Goal: Complete application form

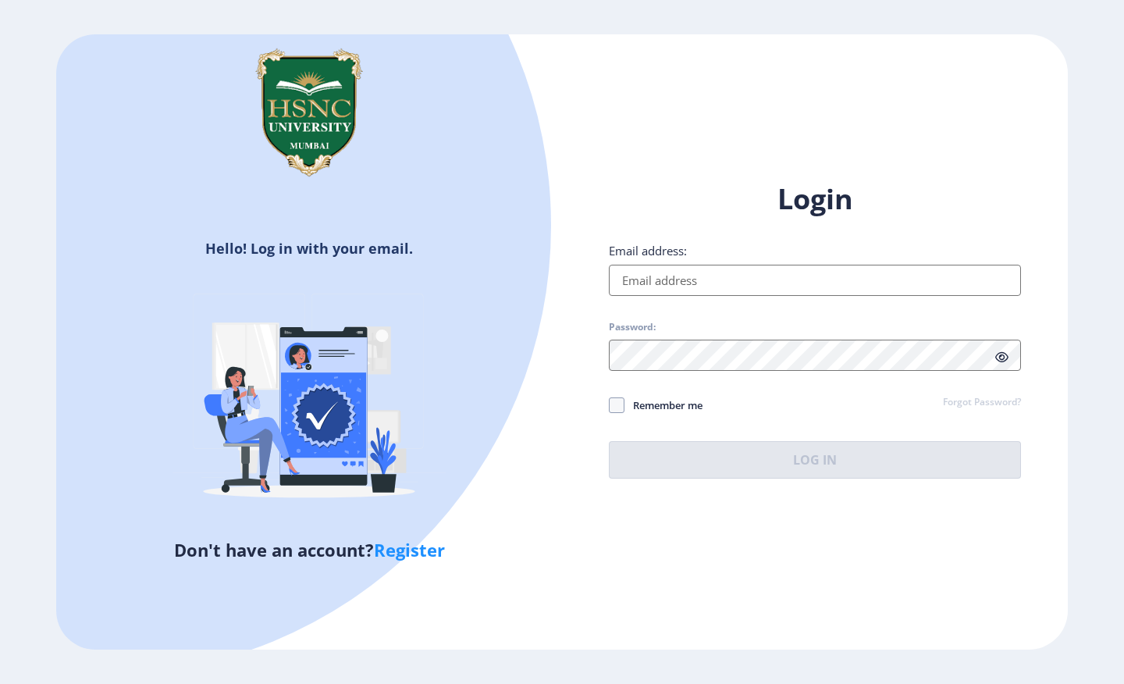
click at [704, 291] on input "Email address:" at bounding box center [815, 280] width 412 height 31
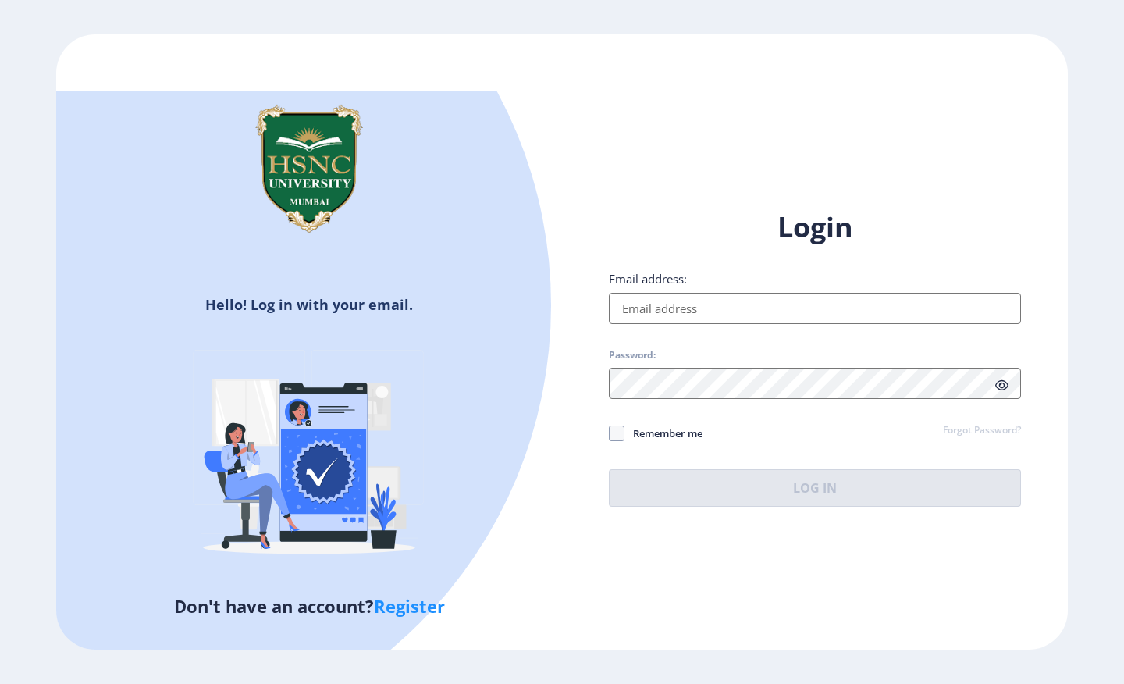
type input "[EMAIL_ADDRESS][DOMAIN_NAME]"
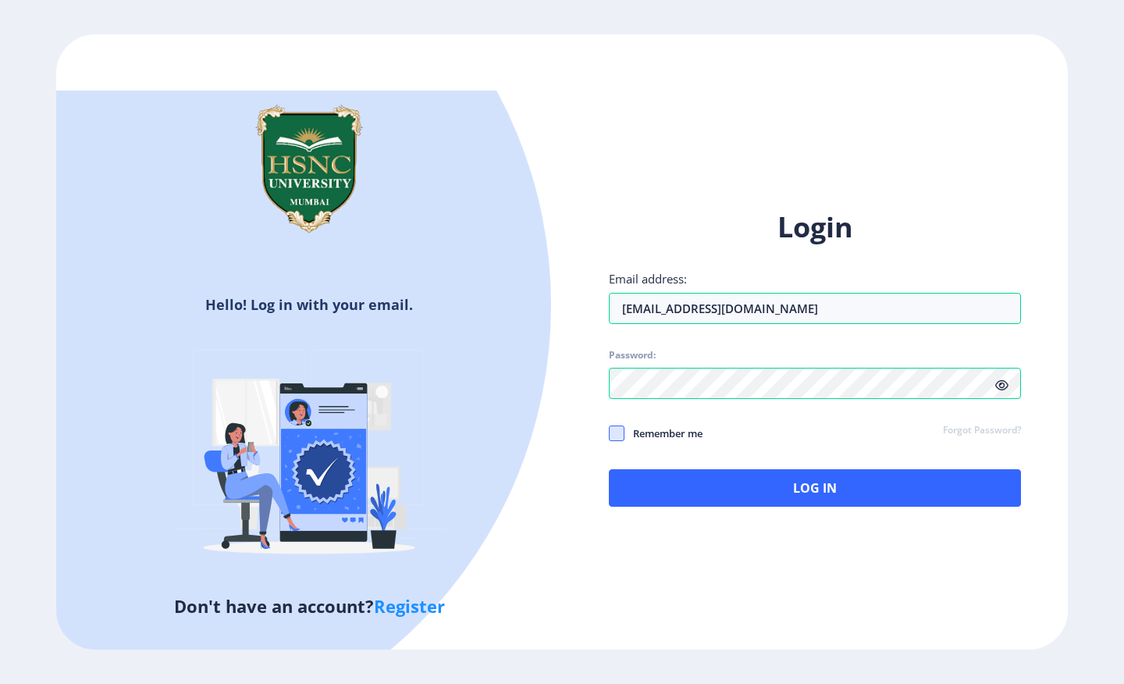
click at [620, 432] on span at bounding box center [617, 434] width 16 height 16
click at [610, 433] on input "Remember me" at bounding box center [609, 433] width 1 height 1
checkbox input "true"
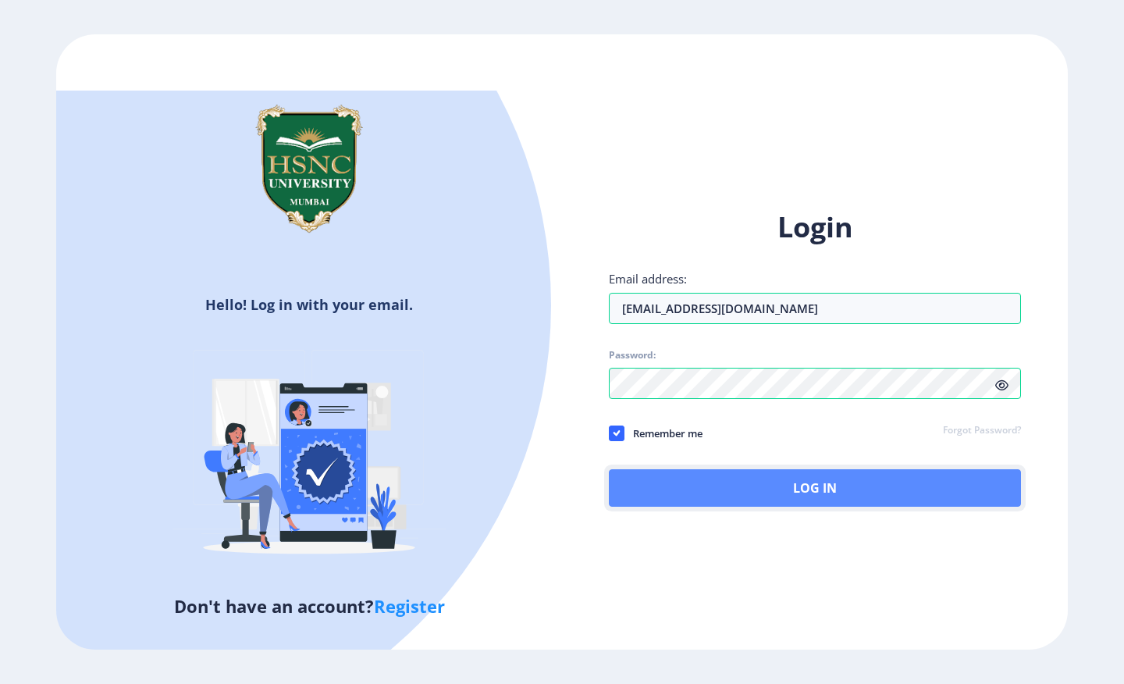
click at [689, 491] on button "Log In" at bounding box center [815, 487] width 412 height 37
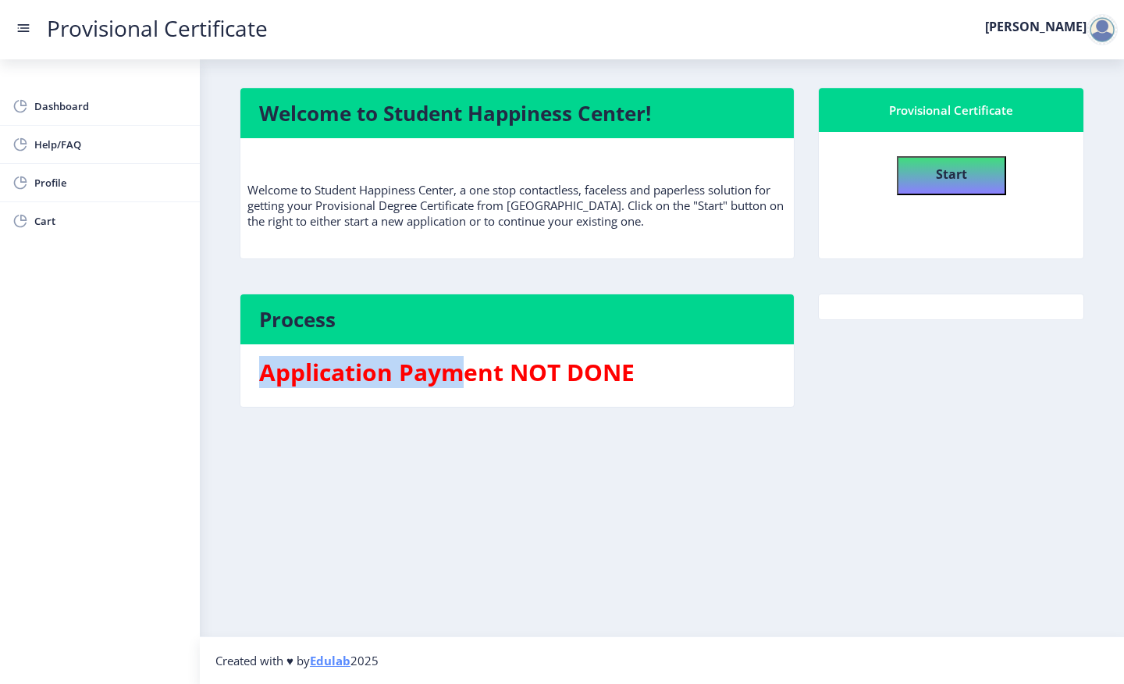
click at [454, 357] on h3 "Application Payment NOT DONE" at bounding box center [517, 372] width 516 height 31
click at [472, 383] on h3 "Application Payment NOT DONE" at bounding box center [517, 372] width 516 height 31
click at [937, 195] on nb-card-body "Start" at bounding box center [951, 195] width 265 height 126
click at [943, 172] on b "Start" at bounding box center [951, 174] width 31 height 17
